Goal: Information Seeking & Learning: Find specific fact

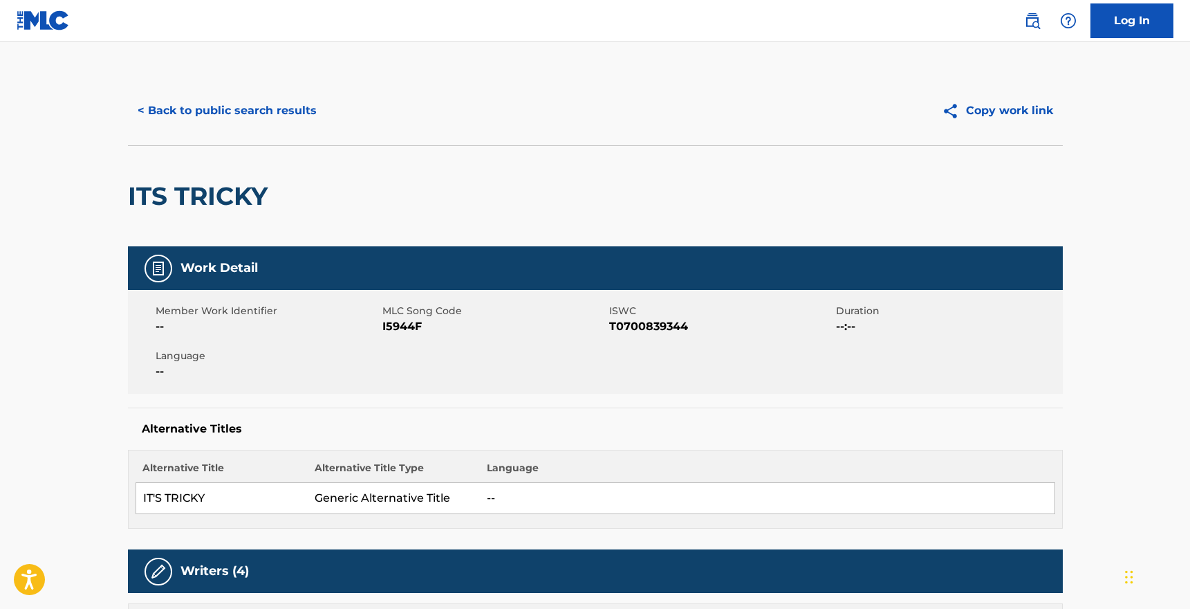
click at [223, 108] on button "< Back to public search results" at bounding box center [227, 110] width 198 height 35
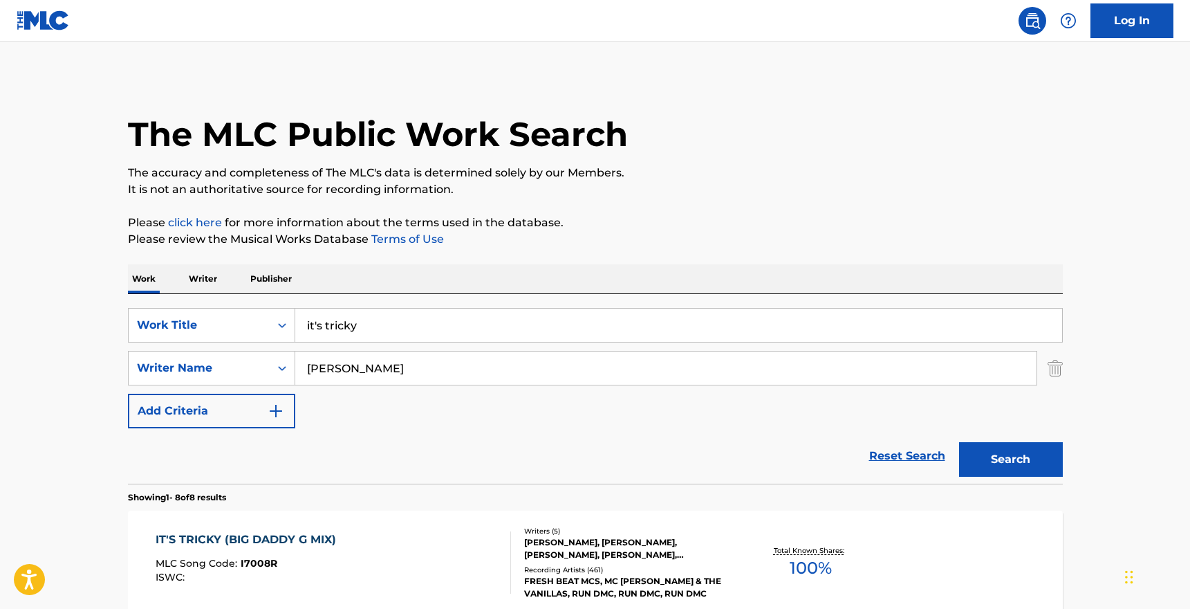
scroll to position [234, 0]
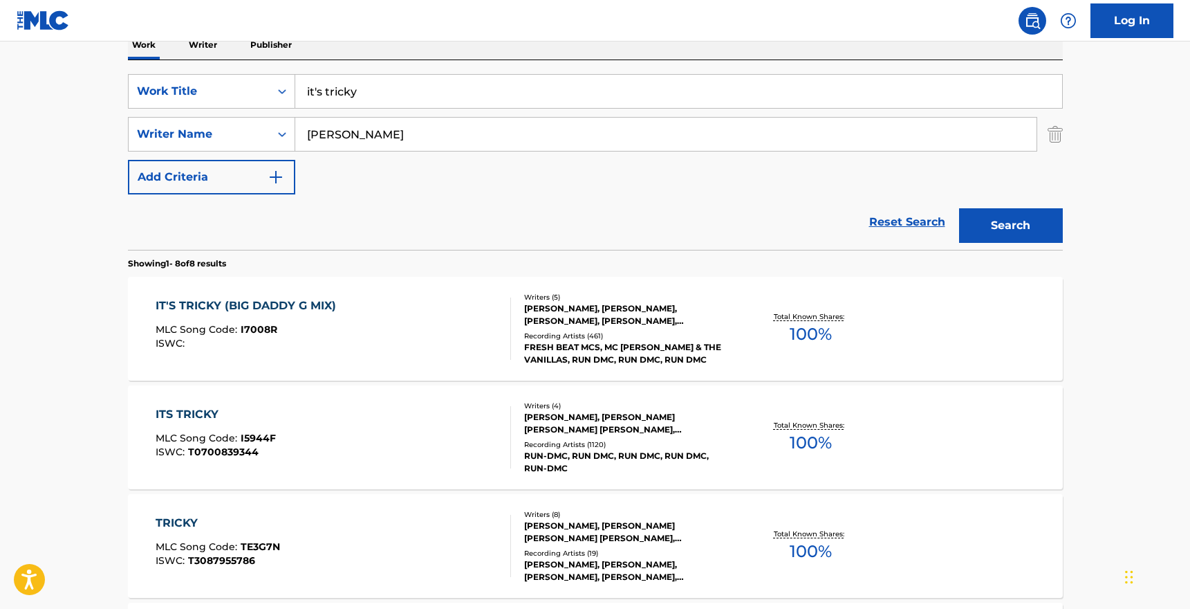
drag, startPoint x: 362, startPoint y: 95, endPoint x: 304, endPoint y: 98, distance: 58.1
click at [304, 98] on input "it's tricky" at bounding box center [678, 91] width 767 height 33
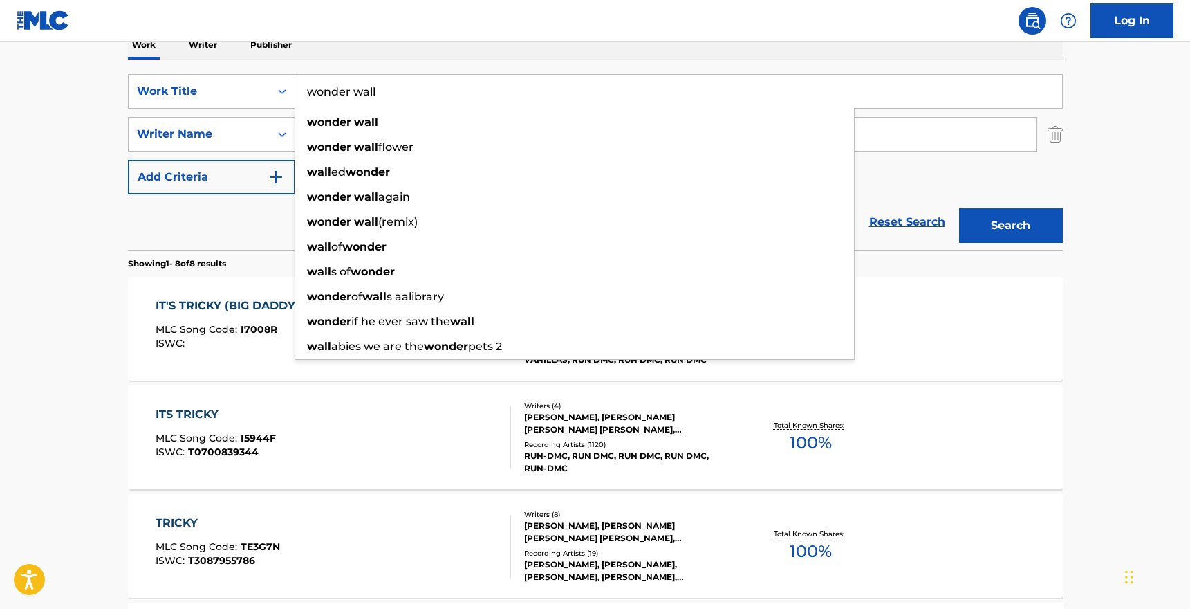
type input "wonder wall"
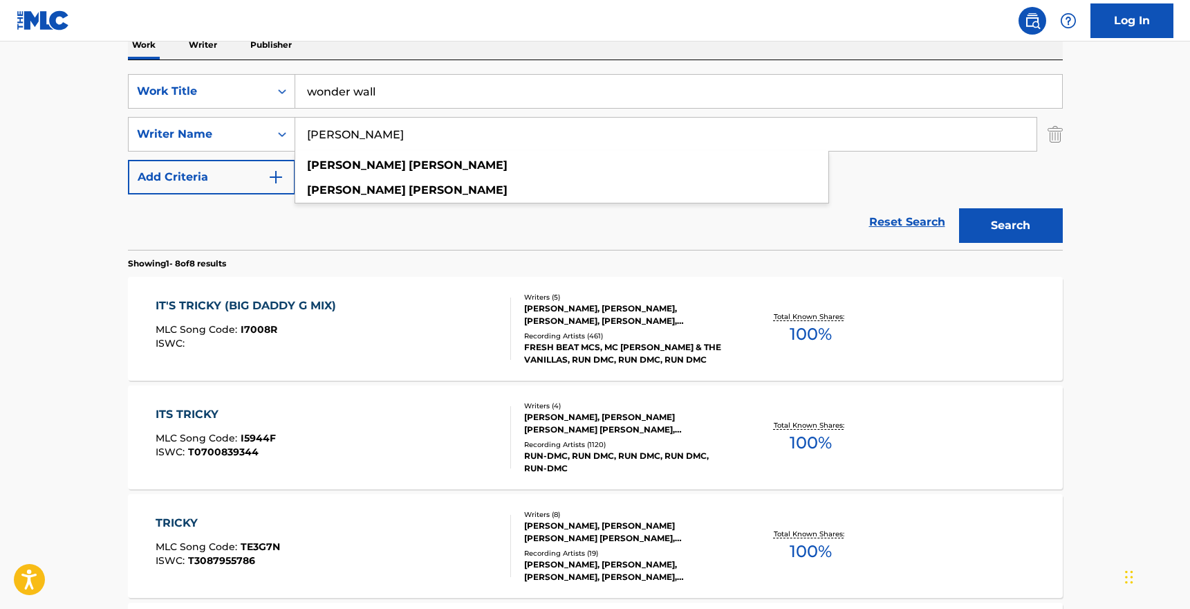
drag, startPoint x: 386, startPoint y: 138, endPoint x: 300, endPoint y: 135, distance: 85.8
click at [301, 136] on input "[PERSON_NAME]" at bounding box center [665, 134] width 741 height 33
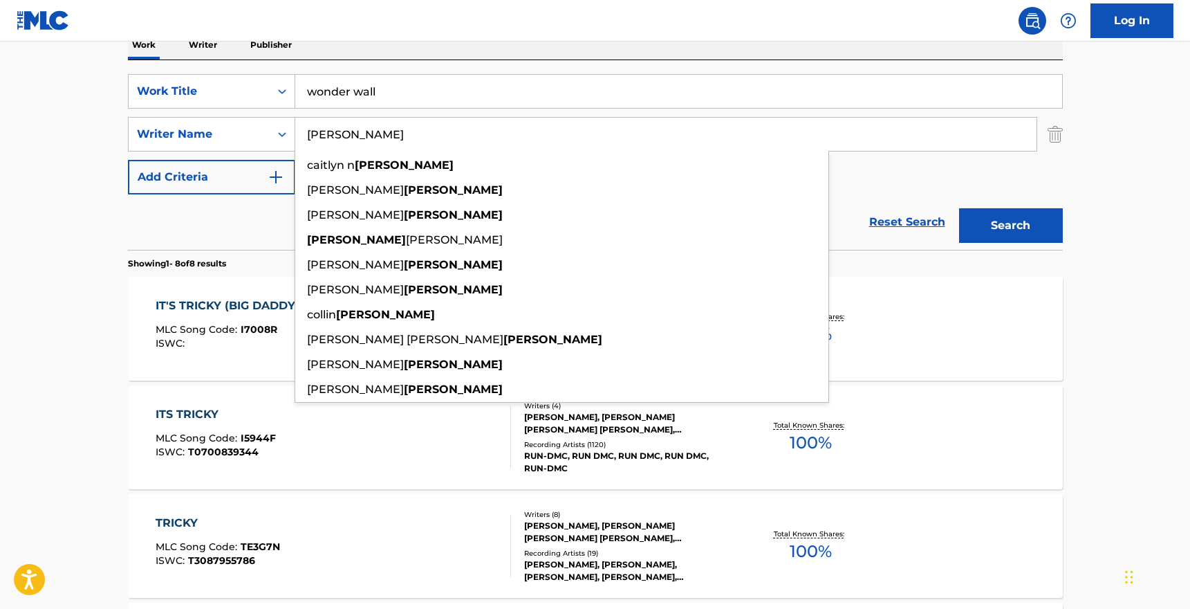
click at [313, 135] on input "[PERSON_NAME]" at bounding box center [665, 134] width 741 height 33
type input "[PERSON_NAME]"
drag, startPoint x: 993, startPoint y: 216, endPoint x: 981, endPoint y: 219, distance: 12.3
click at [993, 215] on button "Search" at bounding box center [1011, 225] width 104 height 35
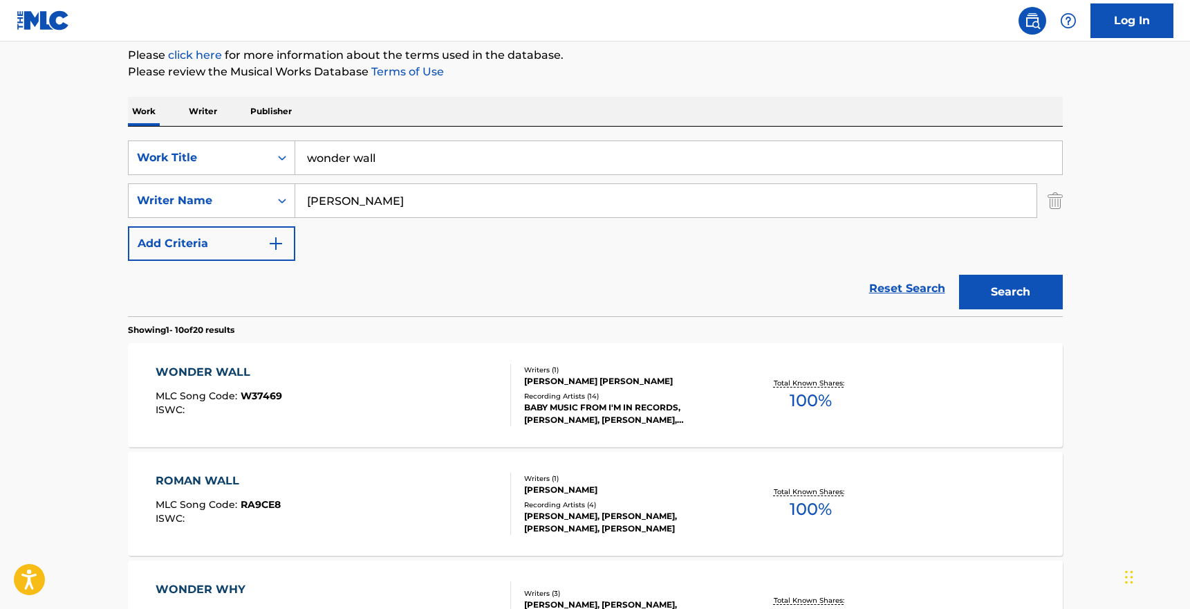
scroll to position [165, 0]
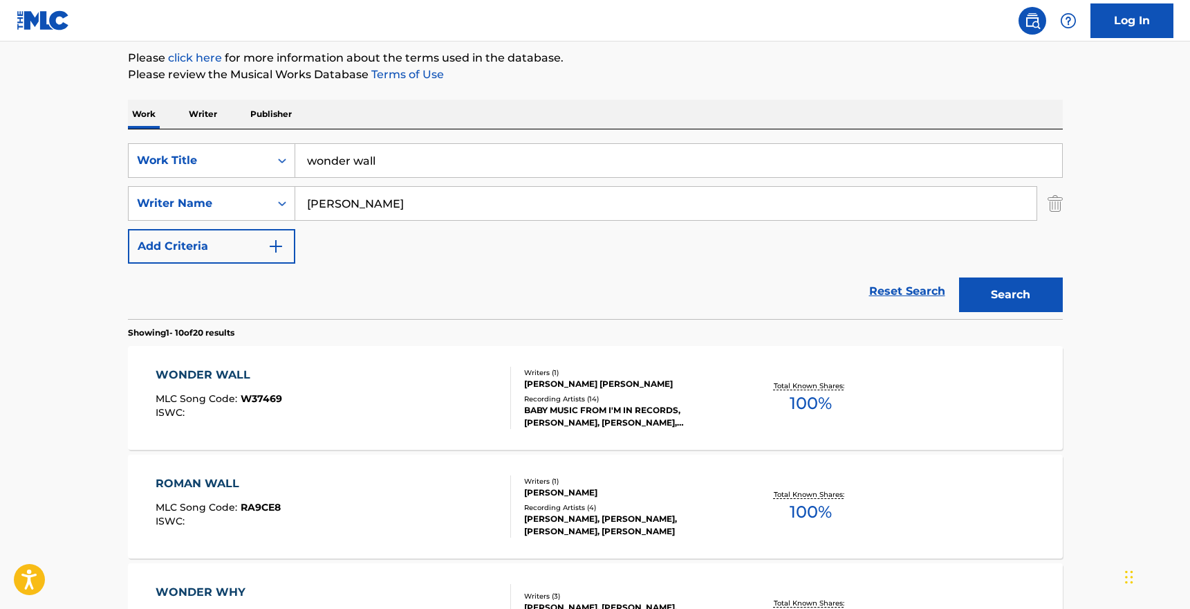
click at [566, 374] on div "Writers ( 1 )" at bounding box center [628, 372] width 209 height 10
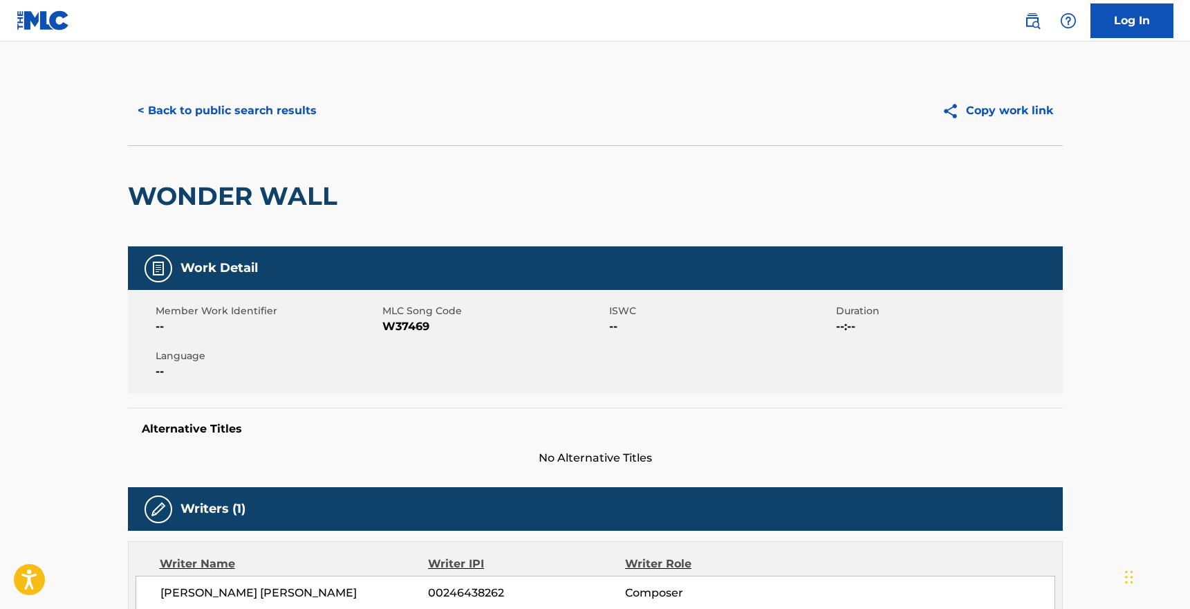
click at [202, 109] on button "< Back to public search results" at bounding box center [227, 110] width 198 height 35
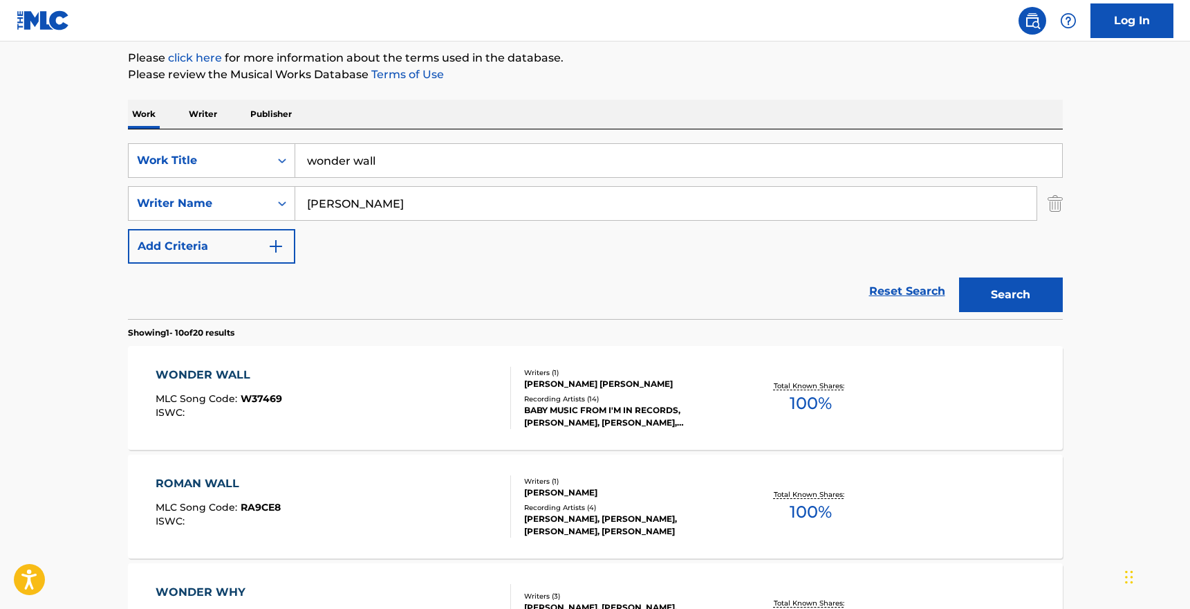
drag, startPoint x: 353, startPoint y: 158, endPoint x: 445, endPoint y: 174, distance: 92.5
click at [362, 158] on input "wonder wall" at bounding box center [678, 160] width 767 height 33
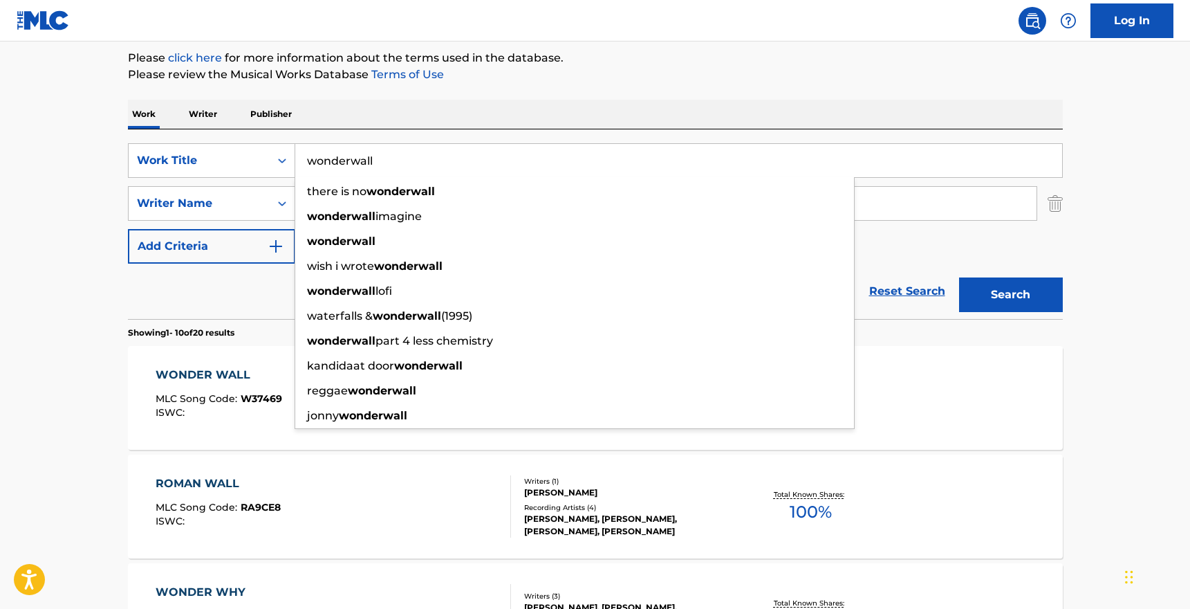
type input "wonderwall"
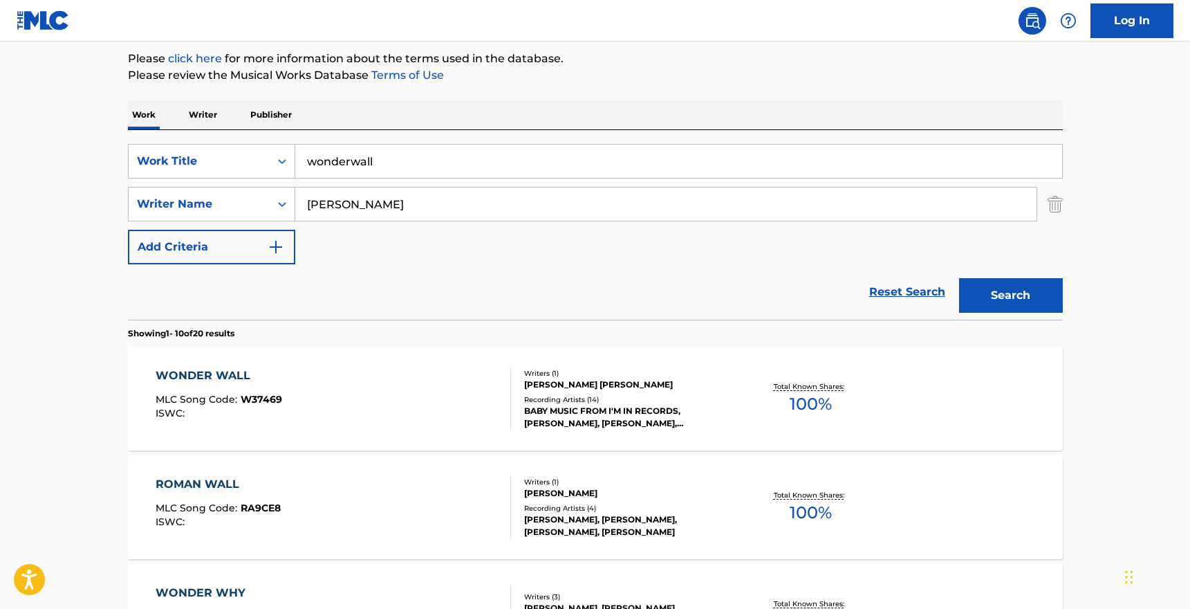
click at [1008, 295] on button "Search" at bounding box center [1011, 295] width 104 height 35
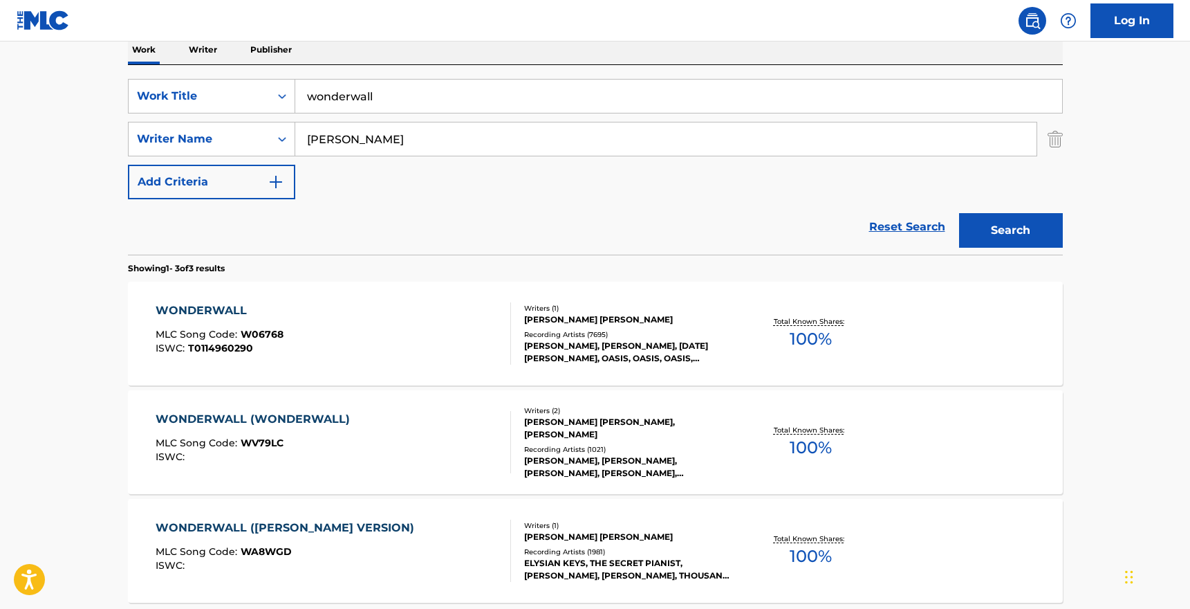
scroll to position [244, 0]
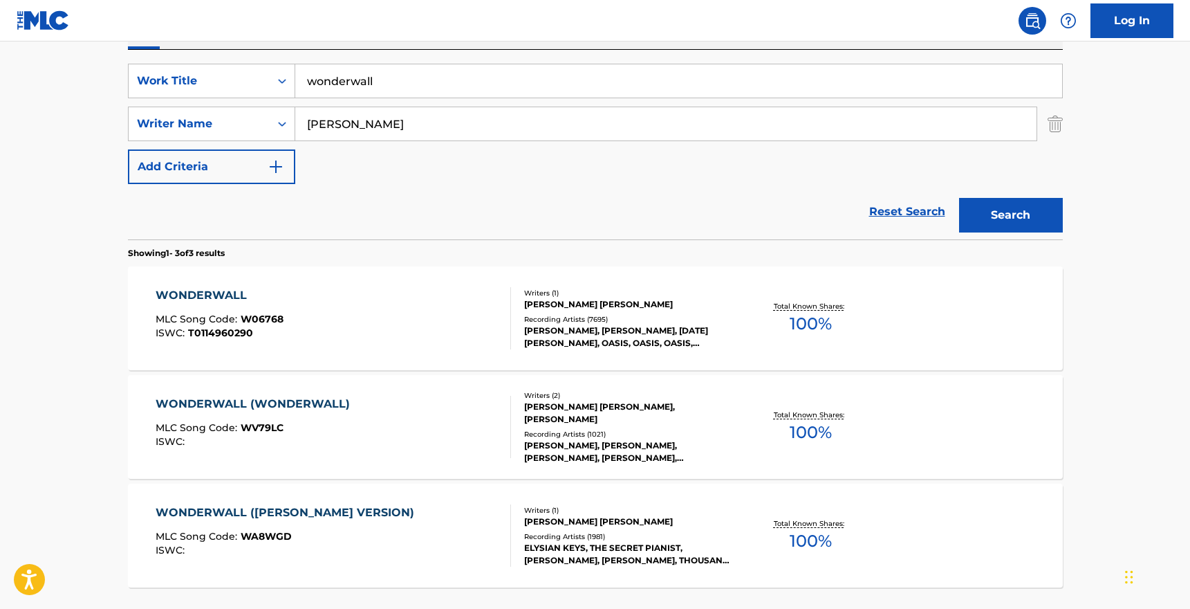
click at [674, 330] on div "[PERSON_NAME], [PERSON_NAME], [DATE][PERSON_NAME], OASIS, OASIS, OASIS, [PERSON…" at bounding box center [628, 336] width 209 height 25
